Goal: Transaction & Acquisition: Purchase product/service

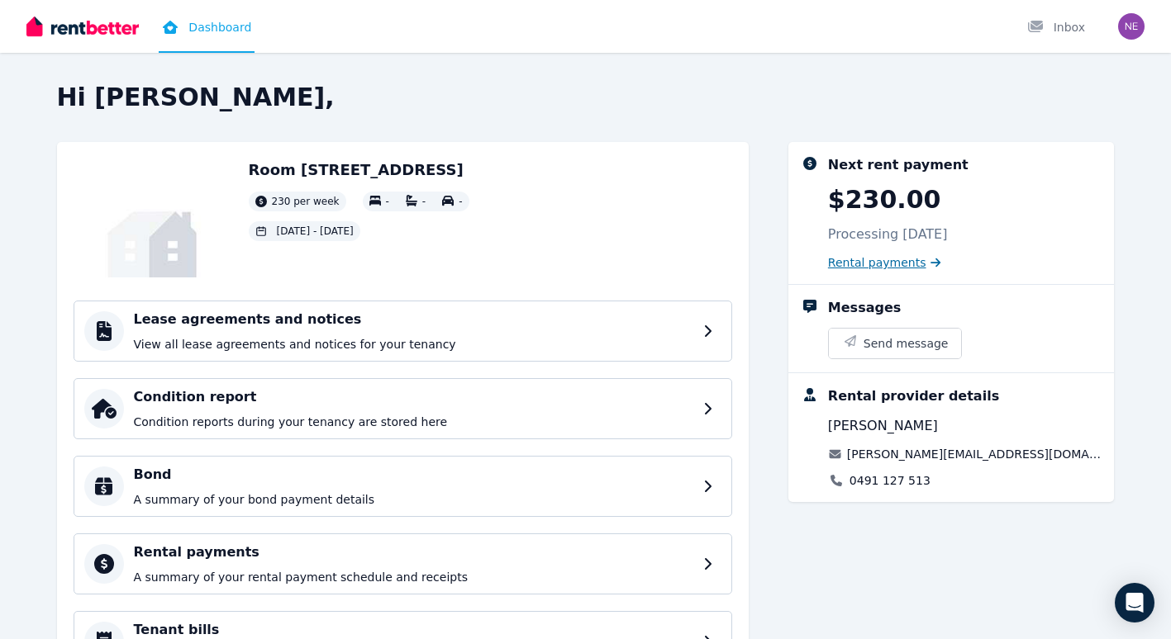
click at [872, 261] on span "Rental payments" at bounding box center [877, 262] width 98 height 17
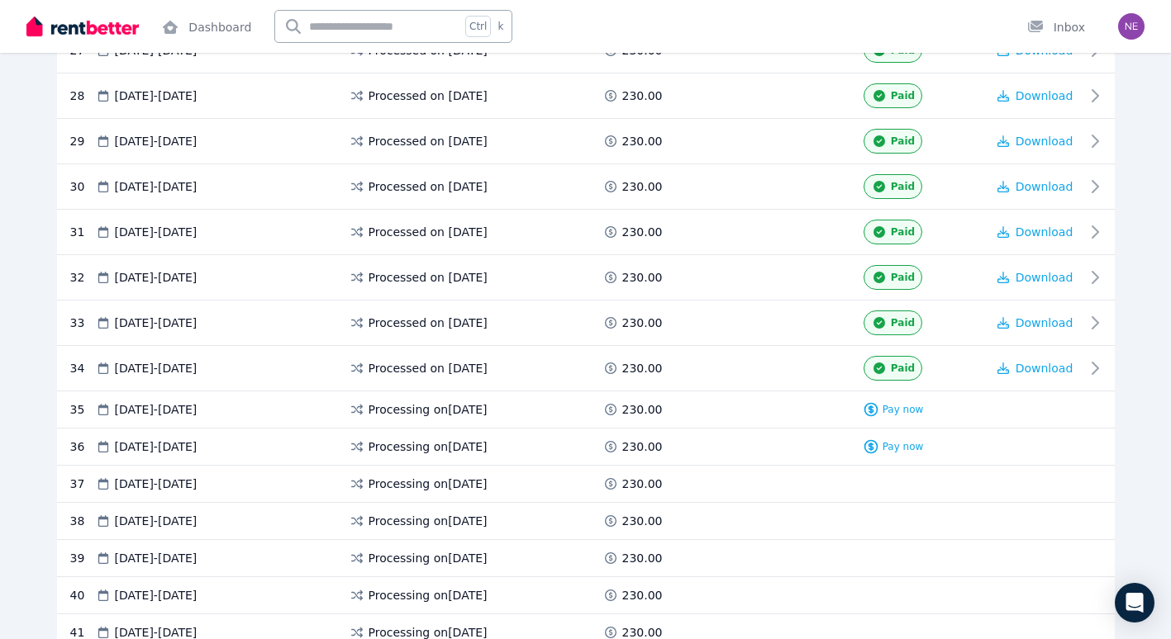
scroll to position [1574, 0]
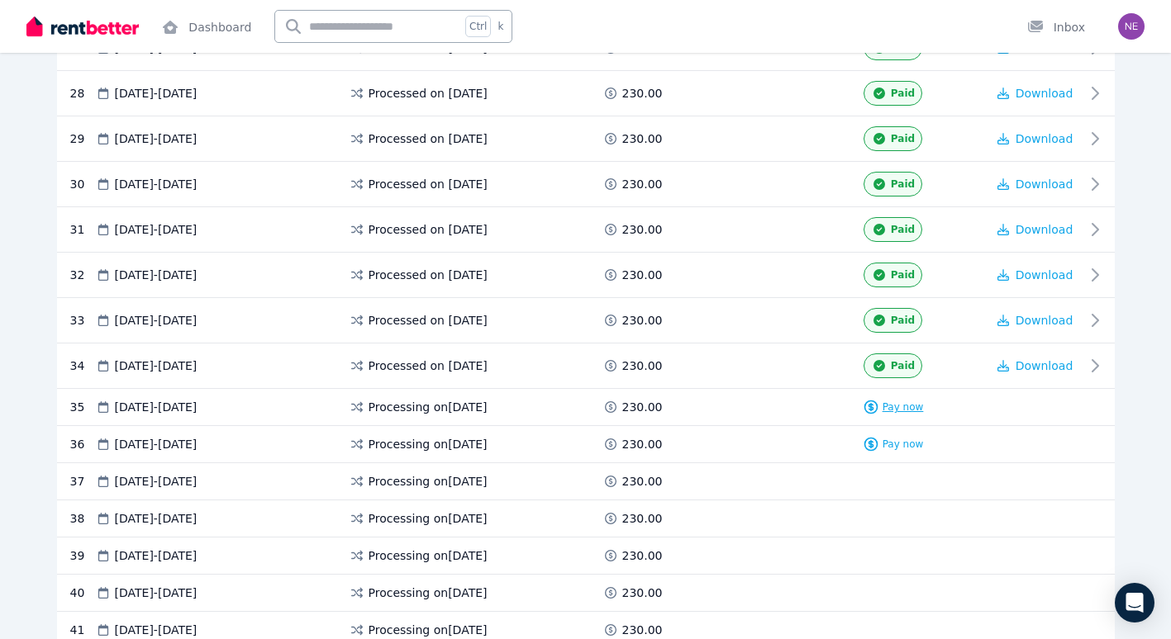
click at [908, 408] on span "Pay now" at bounding box center [902, 407] width 41 height 13
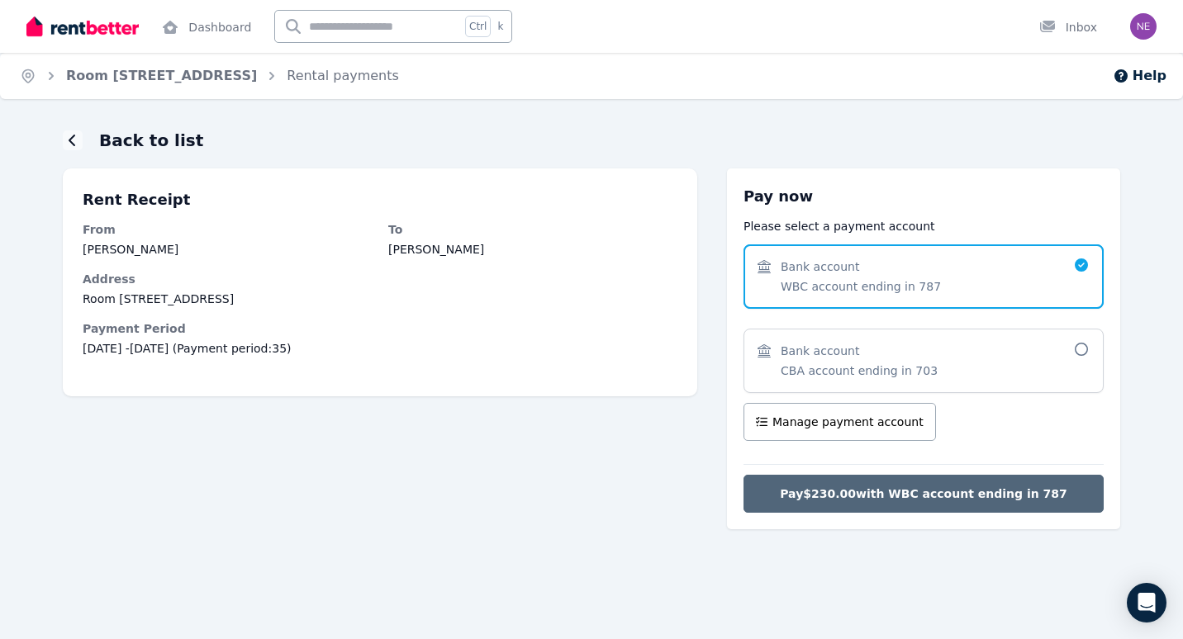
click at [915, 494] on span "Pay $230.00 with WBC account ending in 787" at bounding box center [923, 494] width 287 height 17
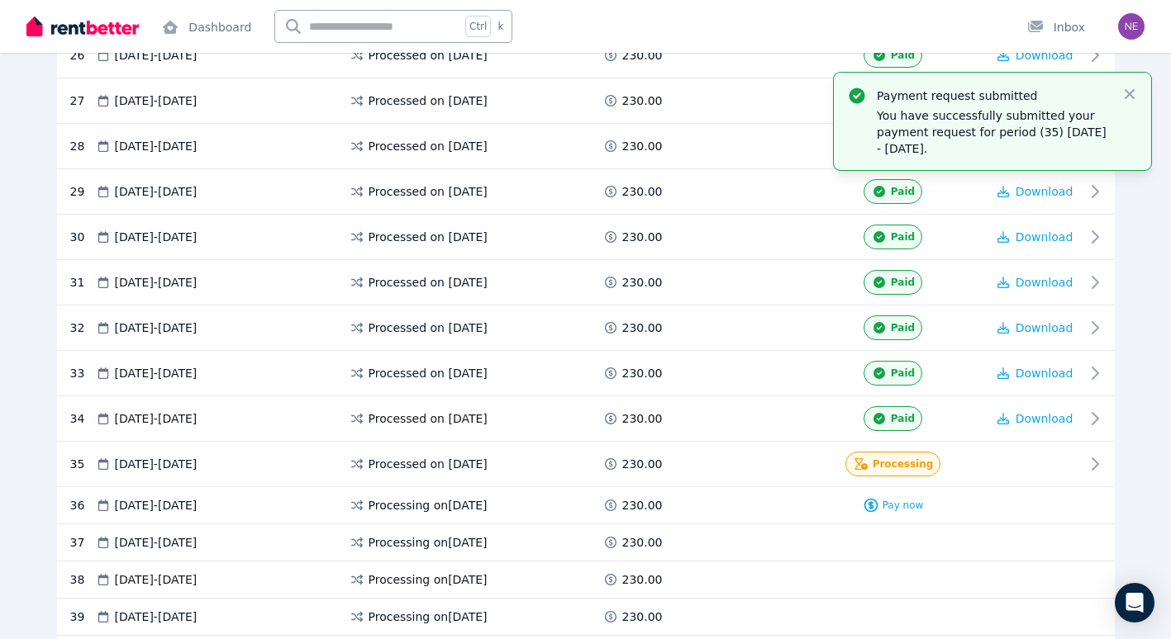
scroll to position [1522, 0]
click at [892, 505] on span "Pay now" at bounding box center [902, 504] width 41 height 13
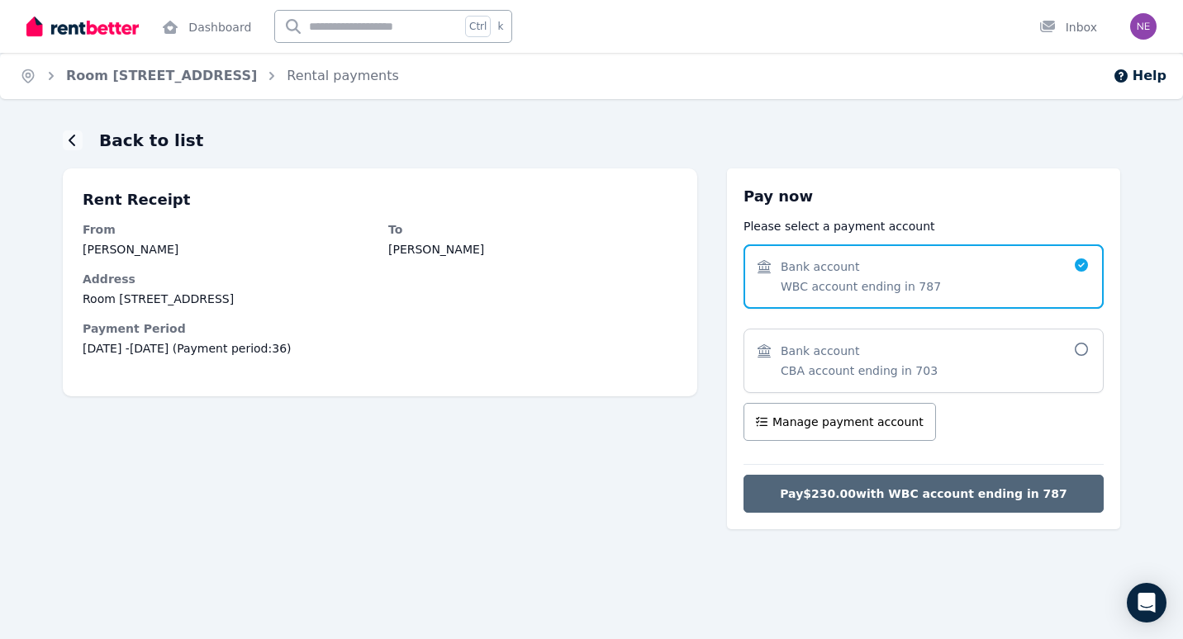
click at [940, 495] on span "Pay $230.00 with WBC account ending in 787" at bounding box center [923, 494] width 287 height 17
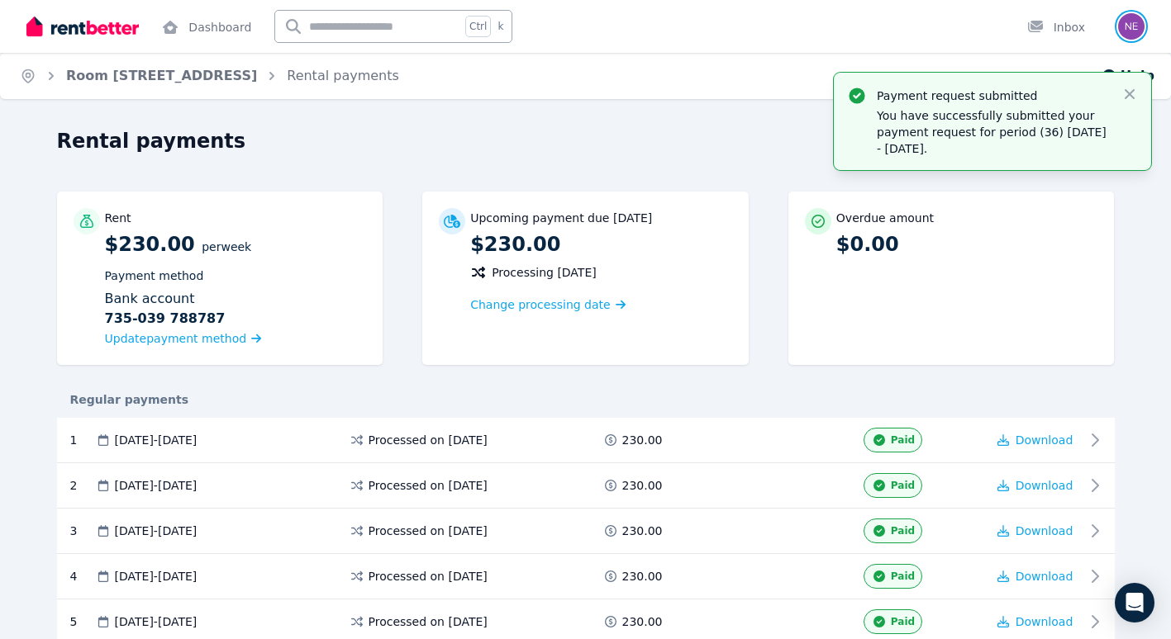
click at [1130, 24] on img "button" at bounding box center [1131, 26] width 26 height 26
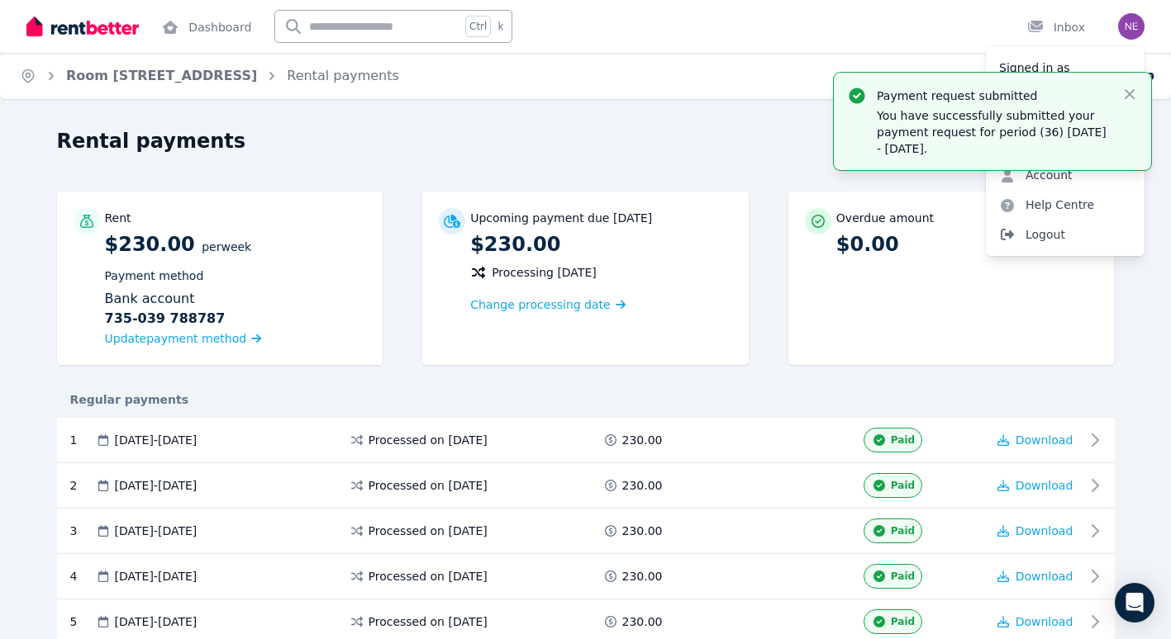
click at [1040, 236] on span "Logout" at bounding box center [1065, 235] width 159 height 30
